Goal: Task Accomplishment & Management: Use online tool/utility

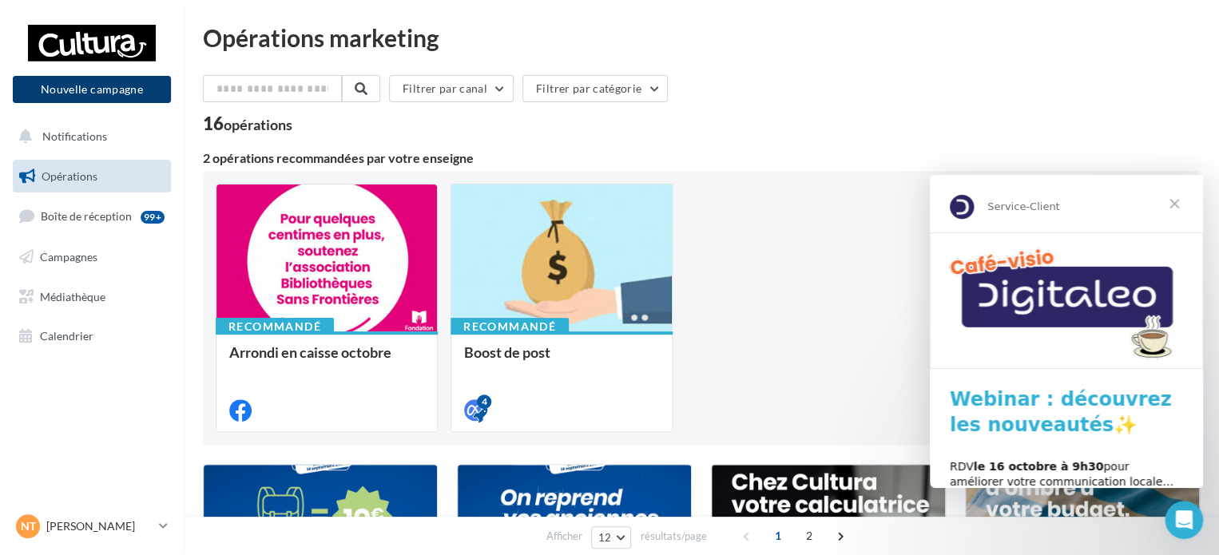
click at [70, 88] on button "Nouvelle campagne" at bounding box center [92, 89] width 158 height 27
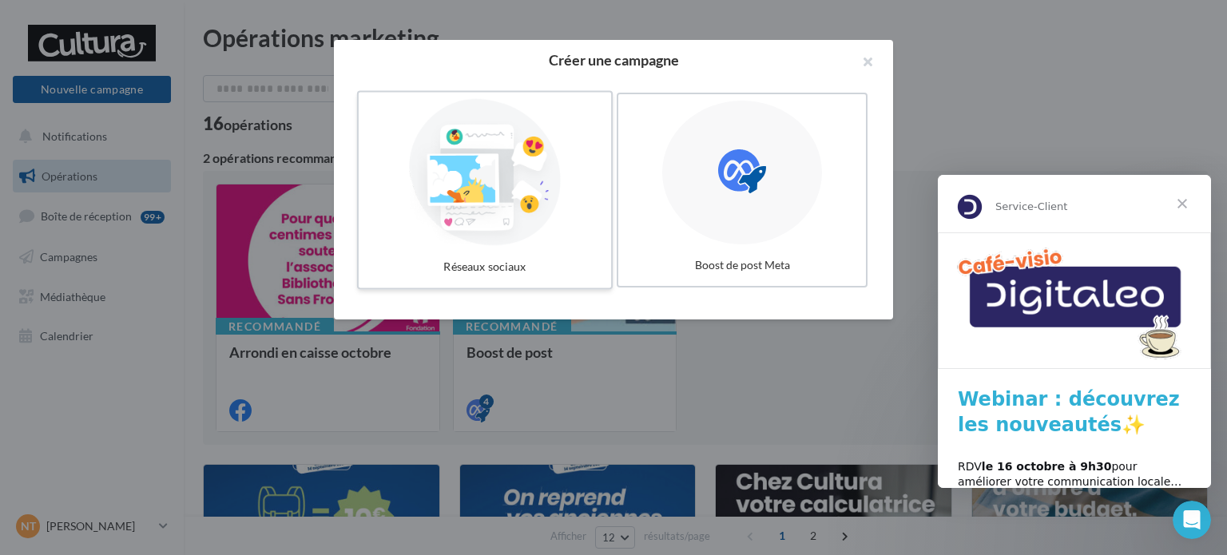
click at [537, 180] on div at bounding box center [485, 172] width 240 height 147
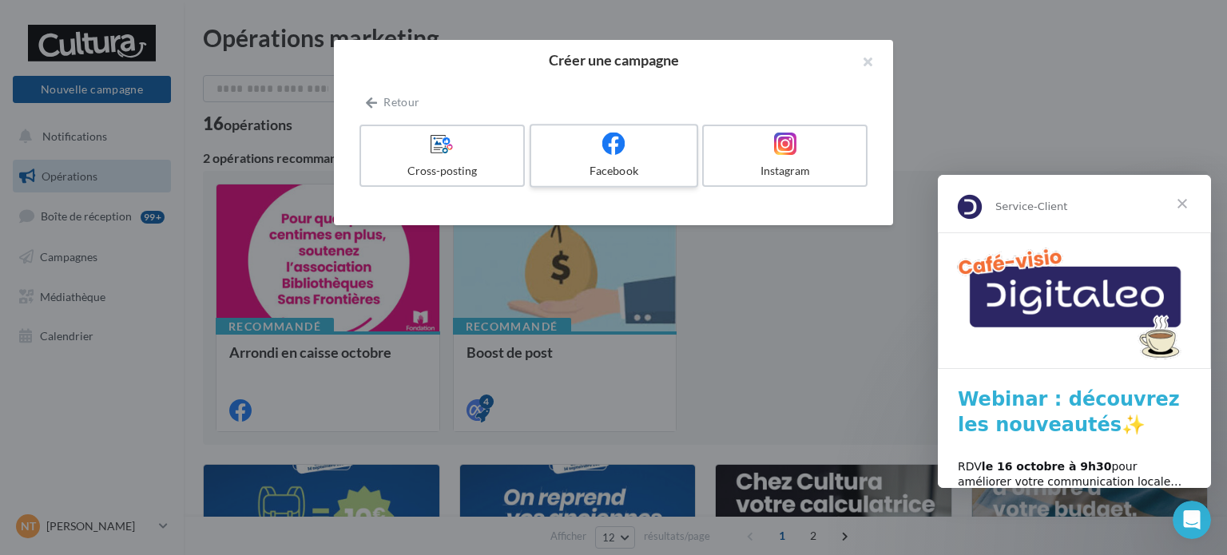
click at [647, 152] on div at bounding box center [614, 144] width 152 height 25
